Goal: Use online tool/utility: Utilize a website feature to perform a specific function

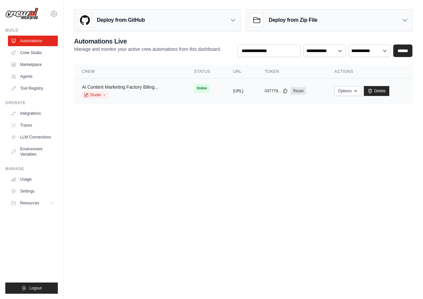
click at [146, 89] on link "Ai Content Marketing Factory Biling..." at bounding box center [120, 87] width 76 height 5
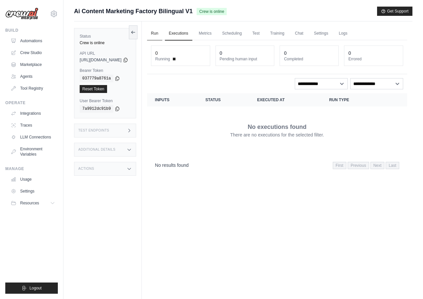
click at [162, 35] on link "Run" at bounding box center [154, 34] width 15 height 14
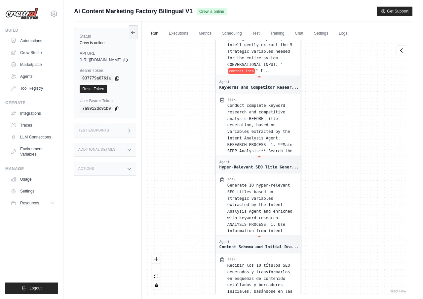
drag, startPoint x: 218, startPoint y: 79, endPoint x: 206, endPoint y: 240, distance: 161.6
click at [206, 240] on div "Agent Conversational Intent Analysis... Task Receive a natural content descript…" at bounding box center [277, 167] width 260 height 255
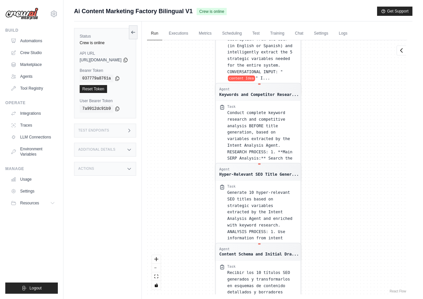
drag, startPoint x: 209, startPoint y: 108, endPoint x: 205, endPoint y: 191, distance: 82.7
click at [205, 191] on div "Agent Conversational Intent Analysis... Task Receive a natural content descript…" at bounding box center [277, 167] width 260 height 255
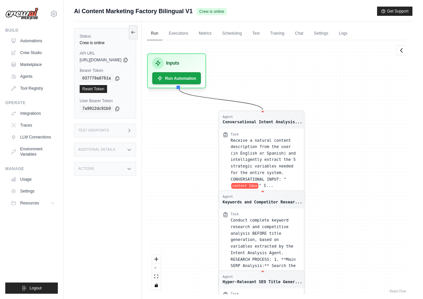
drag, startPoint x: 208, startPoint y: 137, endPoint x: 212, endPoint y: 195, distance: 58.3
click at [212, 195] on div "Agent Conversational Intent Analysis... Task Receive a natural content descript…" at bounding box center [277, 167] width 260 height 255
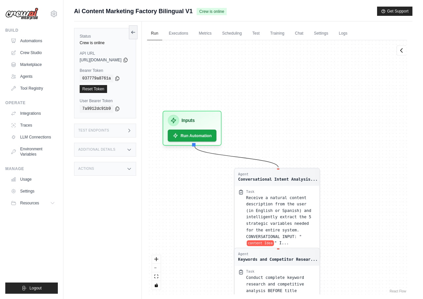
drag, startPoint x: 206, startPoint y: 187, endPoint x: 217, endPoint y: 178, distance: 13.9
click at [217, 178] on div "Agent Conversational Intent Analysis... Task Receive a natural content descript…" at bounding box center [277, 167] width 260 height 255
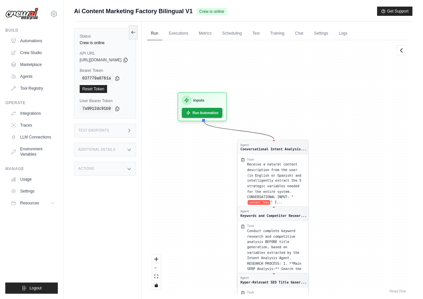
drag, startPoint x: 211, startPoint y: 200, endPoint x: 200, endPoint y: 60, distance: 140.4
click at [206, 84] on div "Agent Conversational Intent Analysis... Task Receive a natural content descript…" at bounding box center [277, 167] width 260 height 255
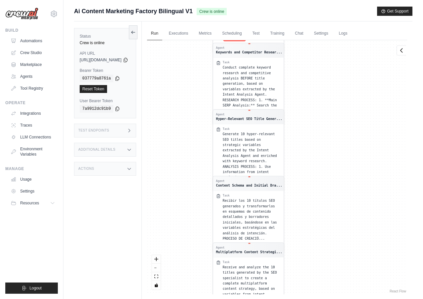
drag, startPoint x: 232, startPoint y: 178, endPoint x: 216, endPoint y: 55, distance: 123.9
click at [217, 83] on div "Agent Conversational Intent Analysis... Task Receive a natural content descript…" at bounding box center [277, 167] width 260 height 255
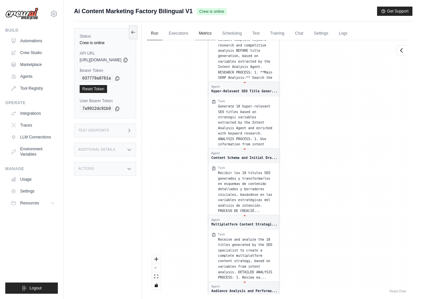
drag, startPoint x: 208, startPoint y: 151, endPoint x: 218, endPoint y: 40, distance: 111.1
click at [215, 62] on div "Agent Conversational Intent Analysis... Task Receive a natural content descript…" at bounding box center [277, 167] width 260 height 255
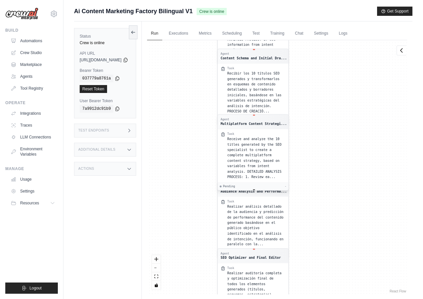
click at [237, 132] on div "Task Receive and analyze the 10 titles generated by the SEO specialist to creat…" at bounding box center [252, 156] width 65 height 48
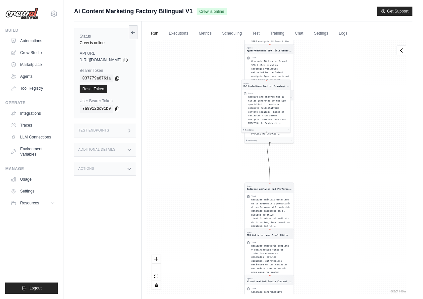
drag, startPoint x: 222, startPoint y: 151, endPoint x: 223, endPoint y: 59, distance: 91.8
click at [226, 85] on div "Agent Conversational Intent Analysis... Task Receive a natural content descript…" at bounding box center [277, 167] width 260 height 255
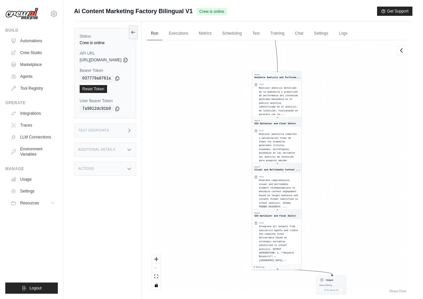
drag, startPoint x: 243, startPoint y: 117, endPoint x: 228, endPoint y: 44, distance: 74.0
click at [235, 74] on div "Agent Conversational Intent Analysis... Task Receive a natural content descript…" at bounding box center [277, 167] width 260 height 255
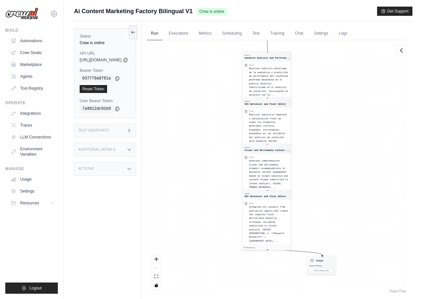
drag, startPoint x: 234, startPoint y: 159, endPoint x: 225, endPoint y: 184, distance: 26.1
click at [224, 203] on div "Agent Conversational Intent Analysis... Task Receive a natural content descript…" at bounding box center [277, 167] width 260 height 255
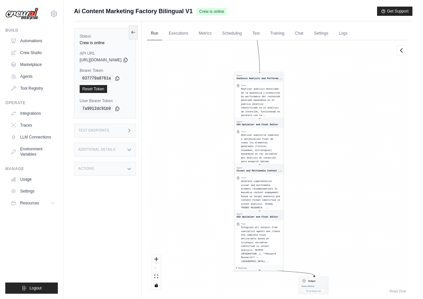
click at [232, 215] on div "Agent Conversational Intent Analysis... Task Receive a natural content descript…" at bounding box center [277, 167] width 260 height 255
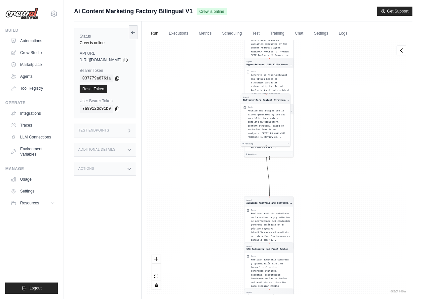
drag, startPoint x: 233, startPoint y: 117, endPoint x: 232, endPoint y: 238, distance: 121.2
click at [233, 237] on div "Agent Conversational Intent Analysis... Task Receive a natural content descript…" at bounding box center [277, 167] width 260 height 255
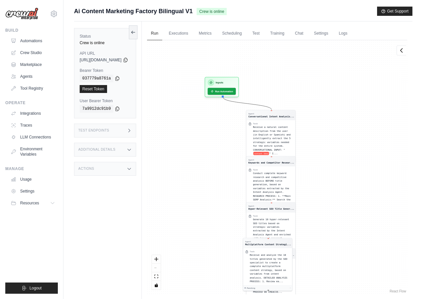
drag, startPoint x: 216, startPoint y: 156, endPoint x: 229, endPoint y: 245, distance: 89.7
click at [229, 245] on div "Agent Conversational Intent Analysis... Task Receive a natural content descript…" at bounding box center [277, 167] width 260 height 255
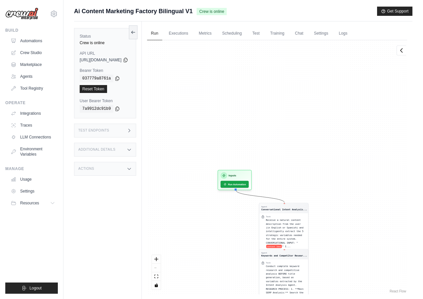
drag, startPoint x: 202, startPoint y: 146, endPoint x: 222, endPoint y: 188, distance: 45.6
click at [222, 188] on div "Agent Conversational Intent Analysis... Task Receive a natural content descript…" at bounding box center [277, 167] width 260 height 255
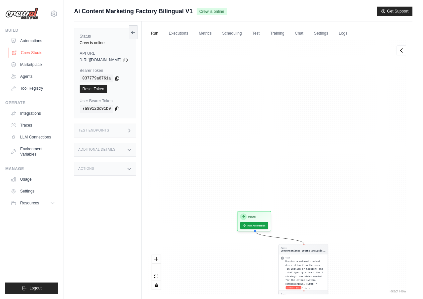
click at [34, 54] on link "Crew Studio" at bounding box center [34, 53] width 50 height 11
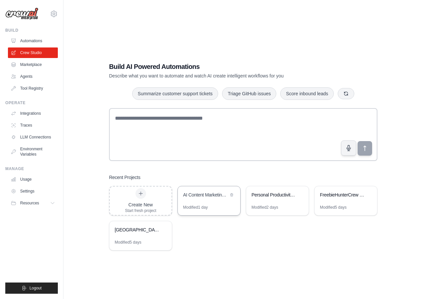
click at [209, 201] on div "AI Content Marketing Factory - Bilingual" at bounding box center [209, 196] width 62 height 18
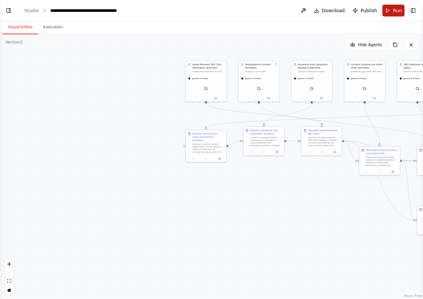
click at [399, 11] on span "Run" at bounding box center [397, 10] width 9 height 7
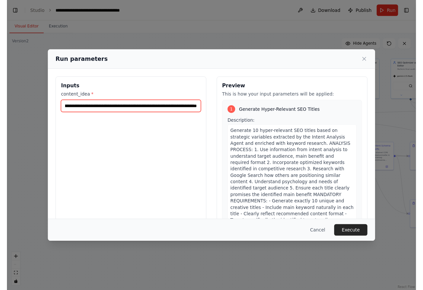
scroll to position [0, 453]
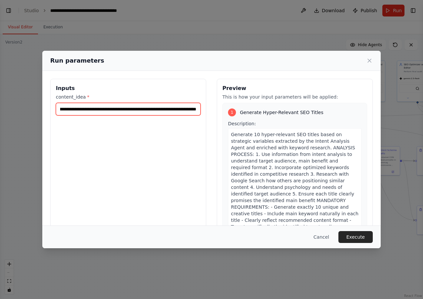
drag, startPoint x: 148, startPoint y: 110, endPoint x: 212, endPoint y: 110, distance: 63.7
click at [200, 110] on input "**********" at bounding box center [128, 109] width 145 height 13
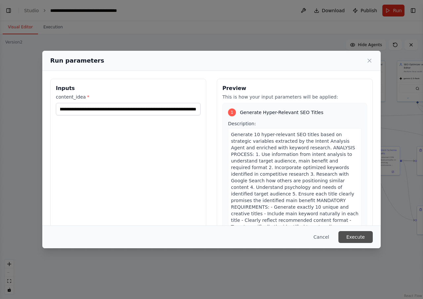
click at [352, 235] on button "Execute" at bounding box center [355, 237] width 34 height 12
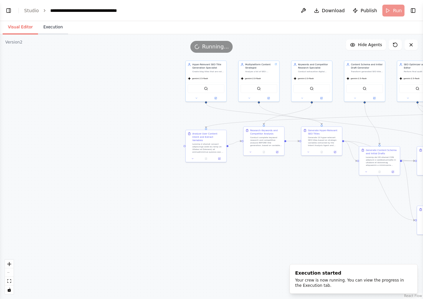
click at [52, 24] on button "Execution" at bounding box center [53, 27] width 30 height 14
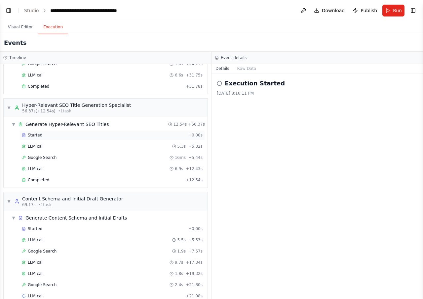
scroll to position [326, 0]
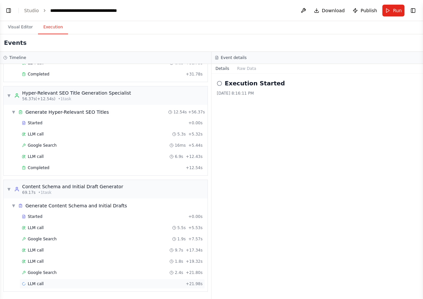
click at [47, 285] on div "LLM call + 21.98s" at bounding box center [112, 284] width 181 height 5
click at [29, 8] on link "Studio" at bounding box center [31, 10] width 15 height 5
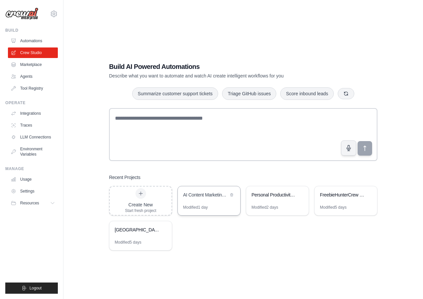
click at [215, 200] on div "AI Content Marketing Factory - Bilingual" at bounding box center [209, 196] width 62 height 18
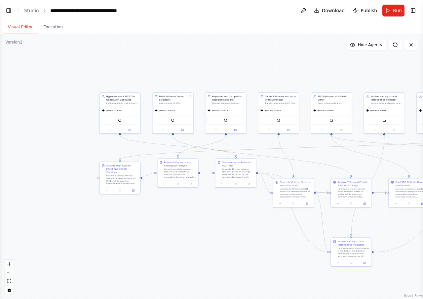
drag, startPoint x: 331, startPoint y: 59, endPoint x: 266, endPoint y: 59, distance: 65.4
click at [266, 59] on div ".deletable-edge-delete-btn { width: 20px; height: 20px; border: 0px solid #ffff…" at bounding box center [211, 166] width 423 height 265
click at [396, 13] on span "Run" at bounding box center [397, 10] width 9 height 7
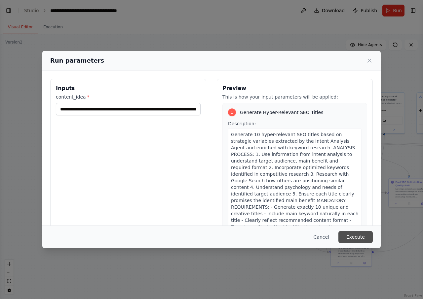
click at [356, 237] on button "Execute" at bounding box center [355, 237] width 34 height 12
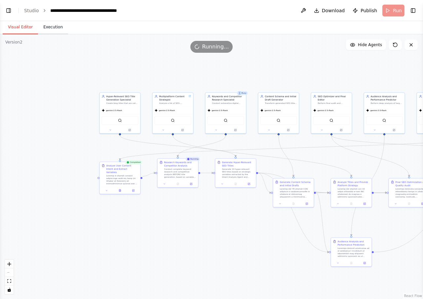
click at [46, 30] on button "Execution" at bounding box center [53, 27] width 30 height 14
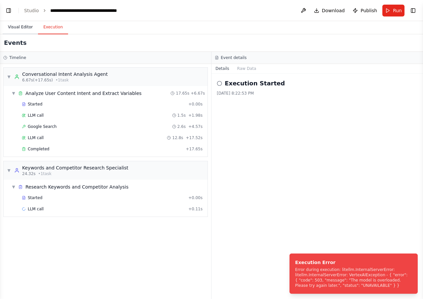
click at [17, 26] on button "Visual Editor" at bounding box center [20, 27] width 35 height 14
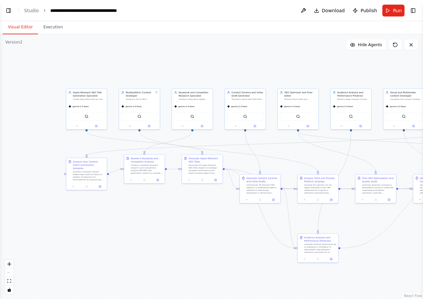
drag, startPoint x: 242, startPoint y: 240, endPoint x: 222, endPoint y: 235, distance: 20.3
click at [224, 238] on div ".deletable-edge-delete-btn { width: 20px; height: 20px; border: 0px solid #ffff…" at bounding box center [211, 166] width 423 height 265
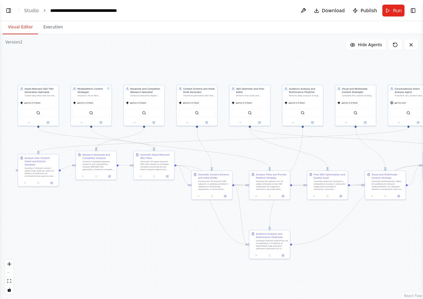
drag, startPoint x: 227, startPoint y: 229, endPoint x: 174, endPoint y: 229, distance: 52.8
click at [174, 229] on div ".deletable-edge-delete-btn { width: 20px; height: 20px; border: 0px solid #ffff…" at bounding box center [211, 166] width 423 height 265
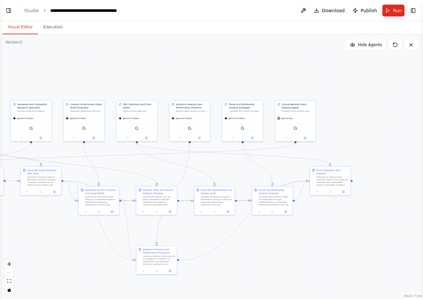
drag, startPoint x: 302, startPoint y: 150, endPoint x: 194, endPoint y: 162, distance: 108.6
click at [194, 162] on div ".deletable-edge-delete-btn { width: 20px; height: 20px; border: 0px solid #ffff…" at bounding box center [211, 166] width 423 height 265
click at [287, 138] on button at bounding box center [285, 137] width 19 height 4
click at [308, 177] on div "OpenAI - gpt-4o-mini" at bounding box center [306, 175] width 52 height 3
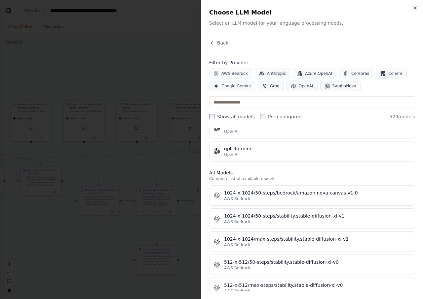
scroll to position [158, 0]
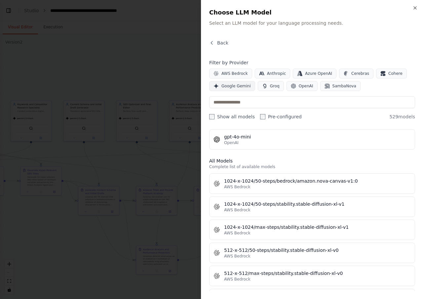
click at [244, 89] on button "Google Gemini" at bounding box center [232, 86] width 46 height 10
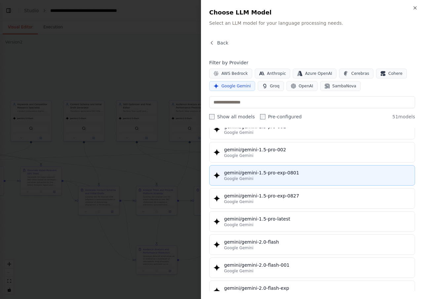
scroll to position [277, 0]
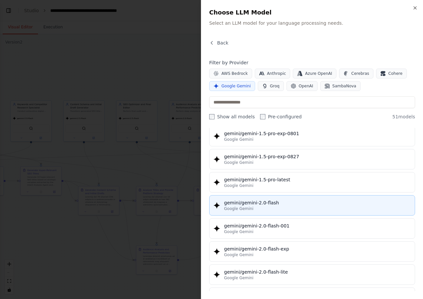
click at [293, 213] on button "gemini/gemini-2.0-flash Google Gemini" at bounding box center [312, 205] width 206 height 20
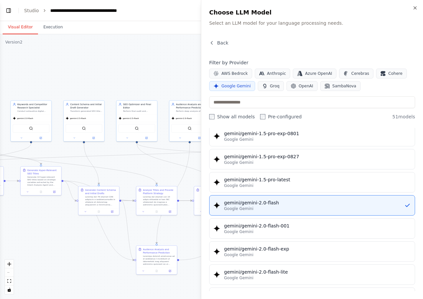
scroll to position [0, 0]
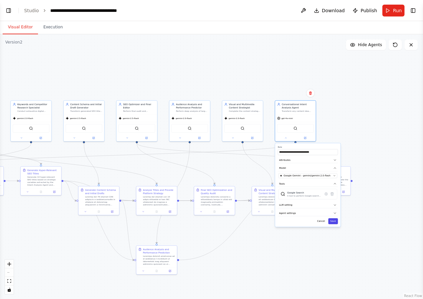
click at [335, 220] on button "Save" at bounding box center [333, 222] width 10 height 6
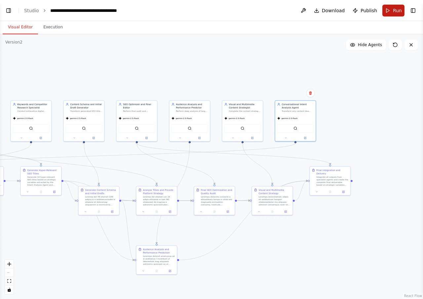
click at [396, 13] on span "Run" at bounding box center [397, 10] width 9 height 7
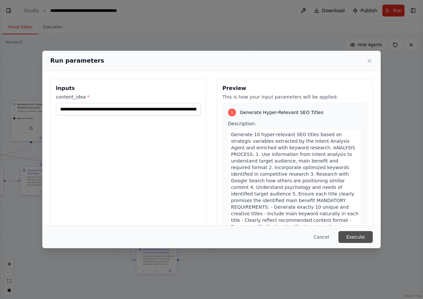
click at [354, 238] on button "Execute" at bounding box center [355, 237] width 34 height 12
